Goal: Navigation & Orientation: Find specific page/section

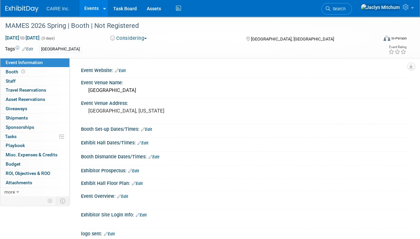
click at [95, 12] on link "Events" at bounding box center [91, 8] width 24 height 17
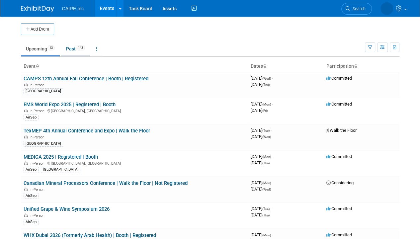
click at [73, 49] on link "Past 142" at bounding box center [75, 49] width 29 height 13
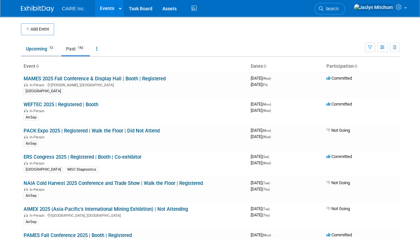
click at [41, 49] on link "Upcoming 13" at bounding box center [40, 49] width 39 height 13
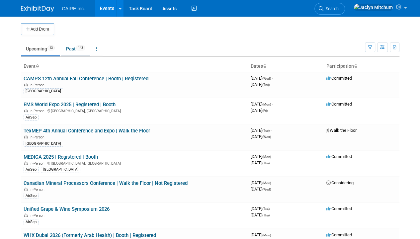
click at [73, 50] on link "Past 142" at bounding box center [75, 49] width 29 height 13
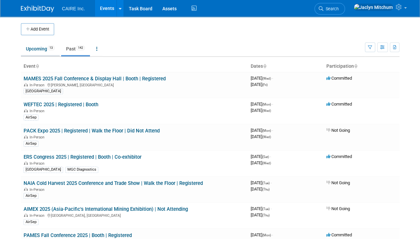
click at [33, 48] on link "Upcoming 13" at bounding box center [40, 49] width 39 height 13
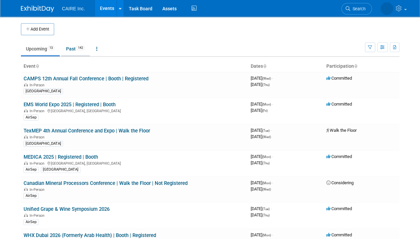
click at [70, 50] on link "Past 142" at bounding box center [75, 49] width 29 height 13
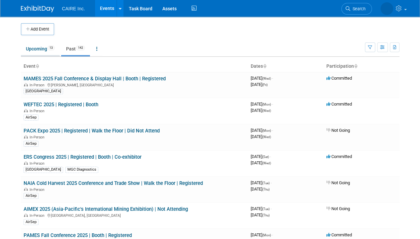
click at [34, 46] on link "Upcoming 13" at bounding box center [40, 49] width 39 height 13
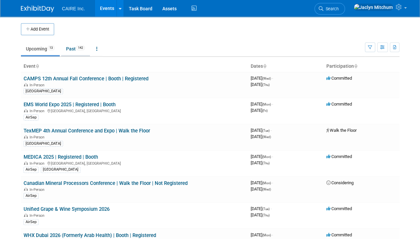
click at [71, 49] on link "Past 142" at bounding box center [75, 49] width 29 height 13
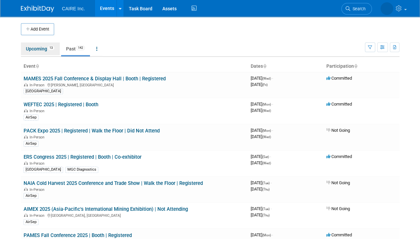
click at [38, 46] on link "Upcoming 13" at bounding box center [40, 49] width 39 height 13
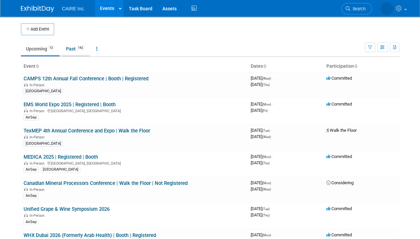
click at [70, 49] on link "Past 142" at bounding box center [75, 49] width 29 height 13
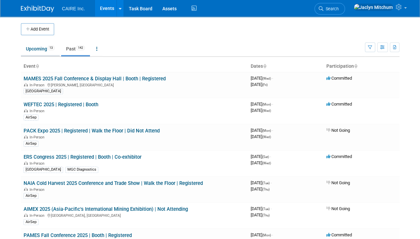
click at [32, 49] on link "Upcoming 13" at bounding box center [40, 49] width 39 height 13
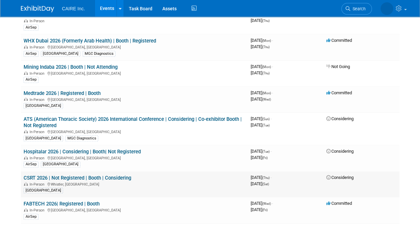
scroll to position [199, 0]
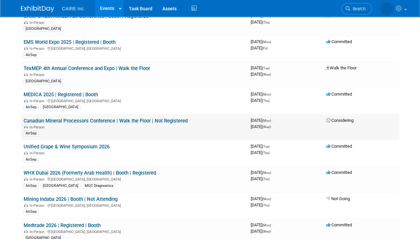
scroll to position [66, 0]
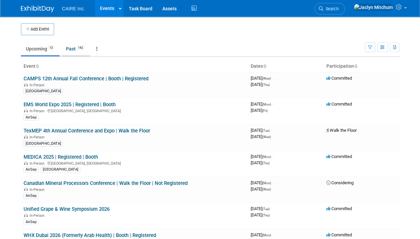
click at [72, 46] on link "Past 142" at bounding box center [75, 49] width 29 height 13
